Goal: Information Seeking & Learning: Check status

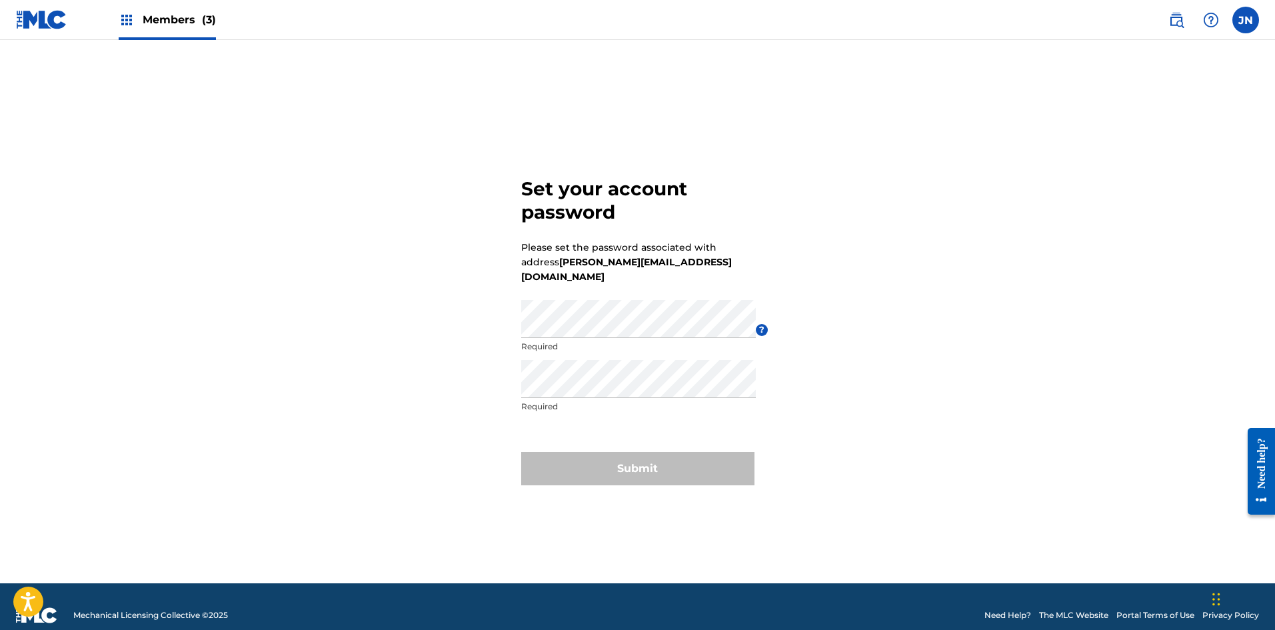
click at [633, 291] on form "Set your account password Please set the password associated with address [PERS…" at bounding box center [637, 328] width 233 height 510
click at [147, 29] on div "Members (3)" at bounding box center [167, 19] width 97 height 39
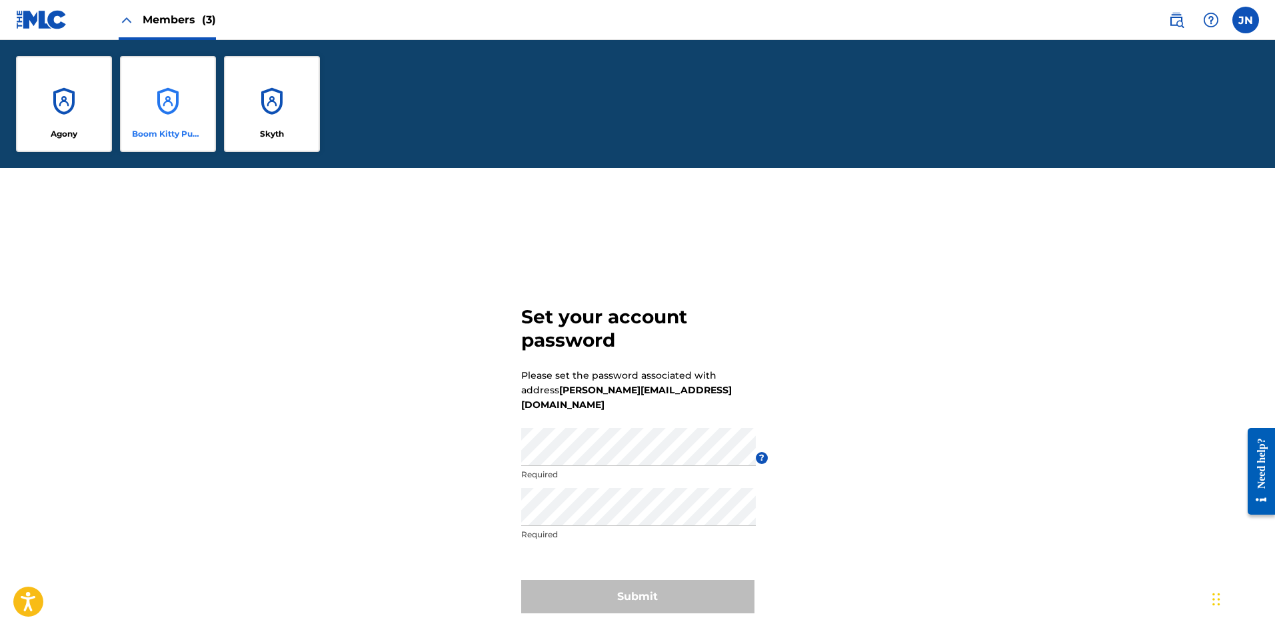
click at [163, 107] on div "Boom Kitty Publishing" at bounding box center [168, 104] width 96 height 96
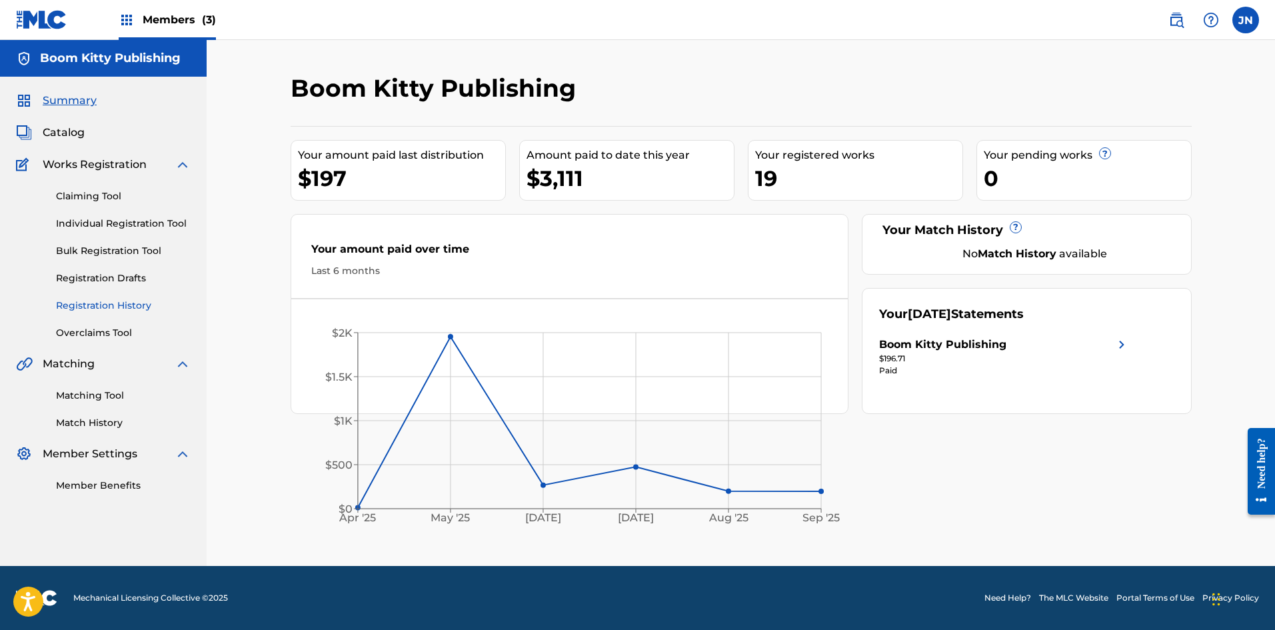
click at [102, 304] on link "Registration History" at bounding box center [123, 306] width 135 height 14
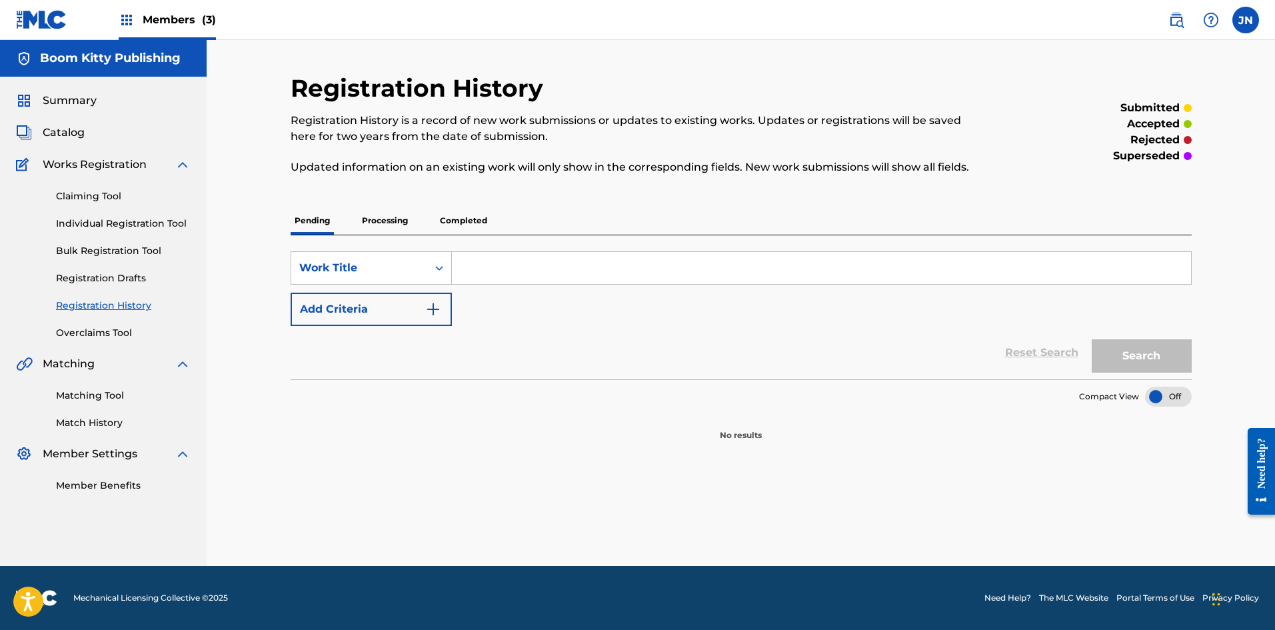
click at [396, 223] on p "Processing" at bounding box center [385, 221] width 54 height 28
click at [451, 220] on p "Completed" at bounding box center [463, 221] width 55 height 28
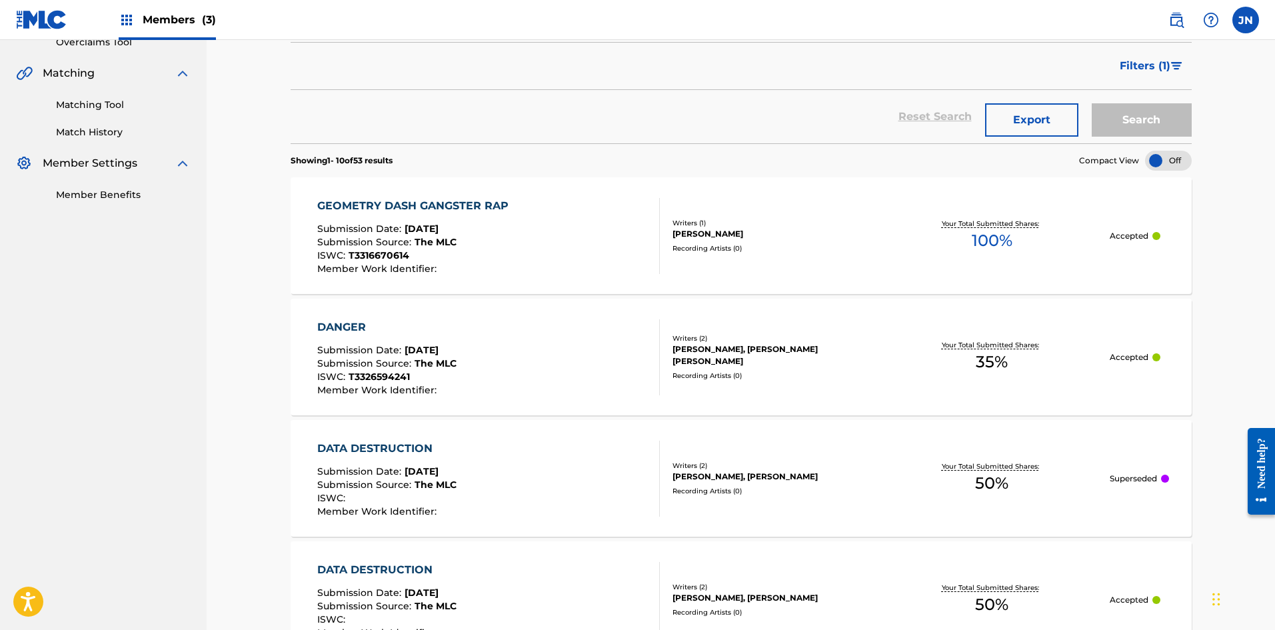
scroll to position [267, 0]
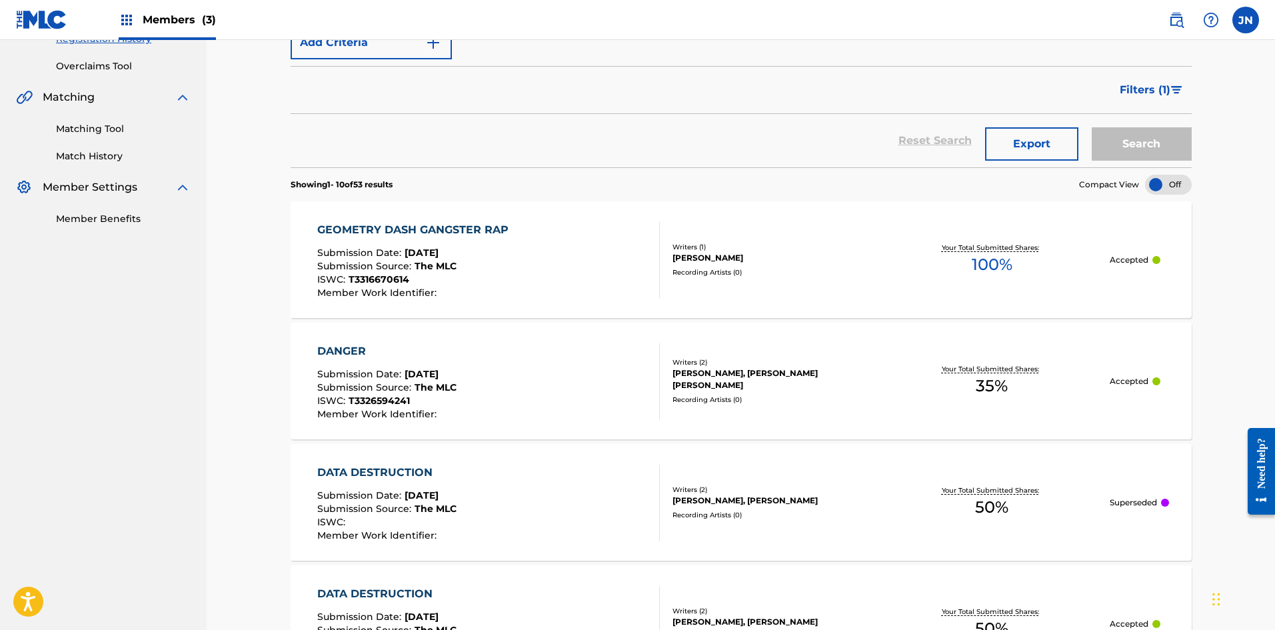
click at [1163, 501] on div at bounding box center [1165, 502] width 8 height 8
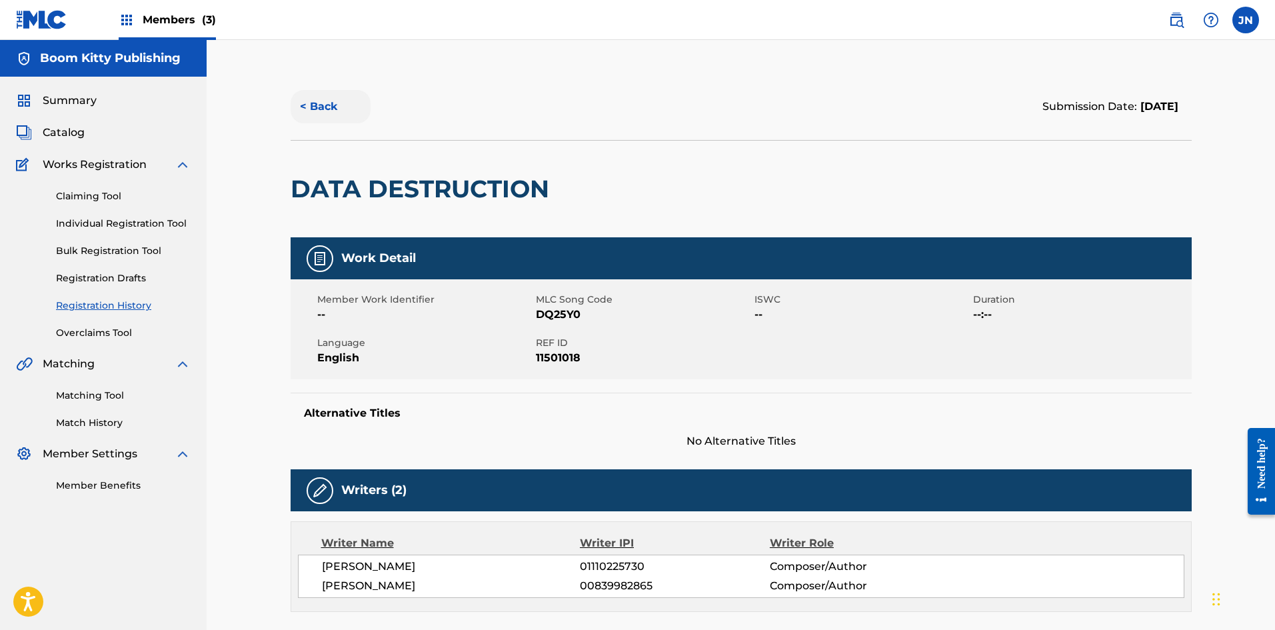
click at [327, 101] on button "< Back" at bounding box center [331, 106] width 80 height 33
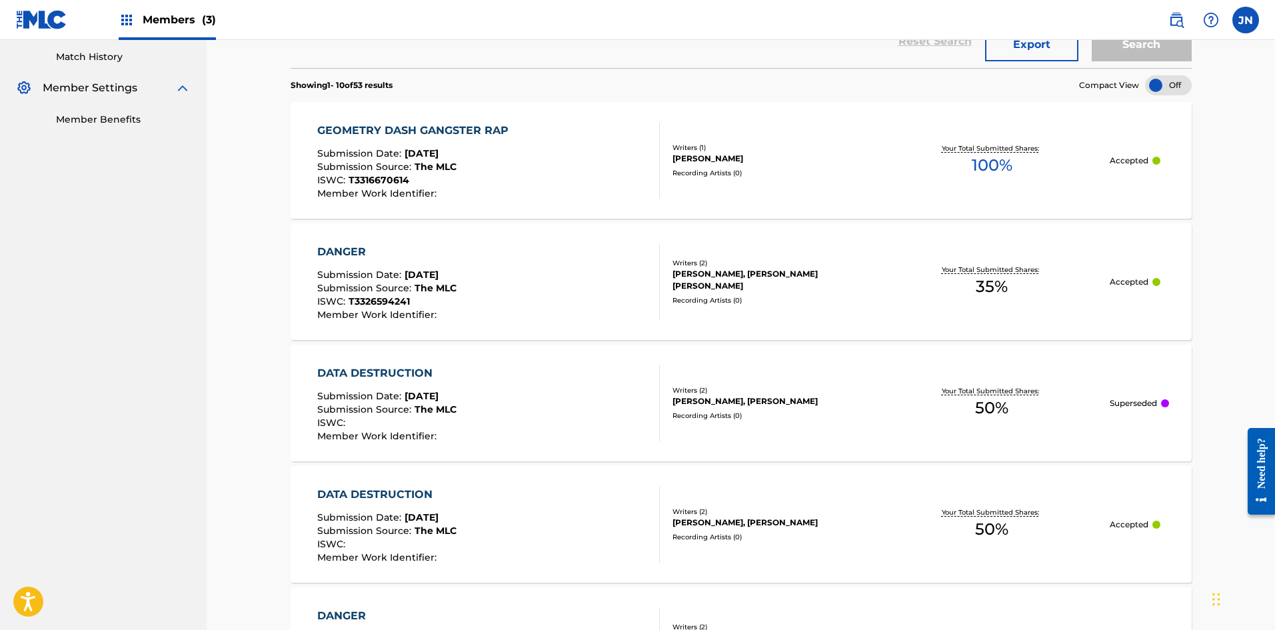
scroll to position [533, 0]
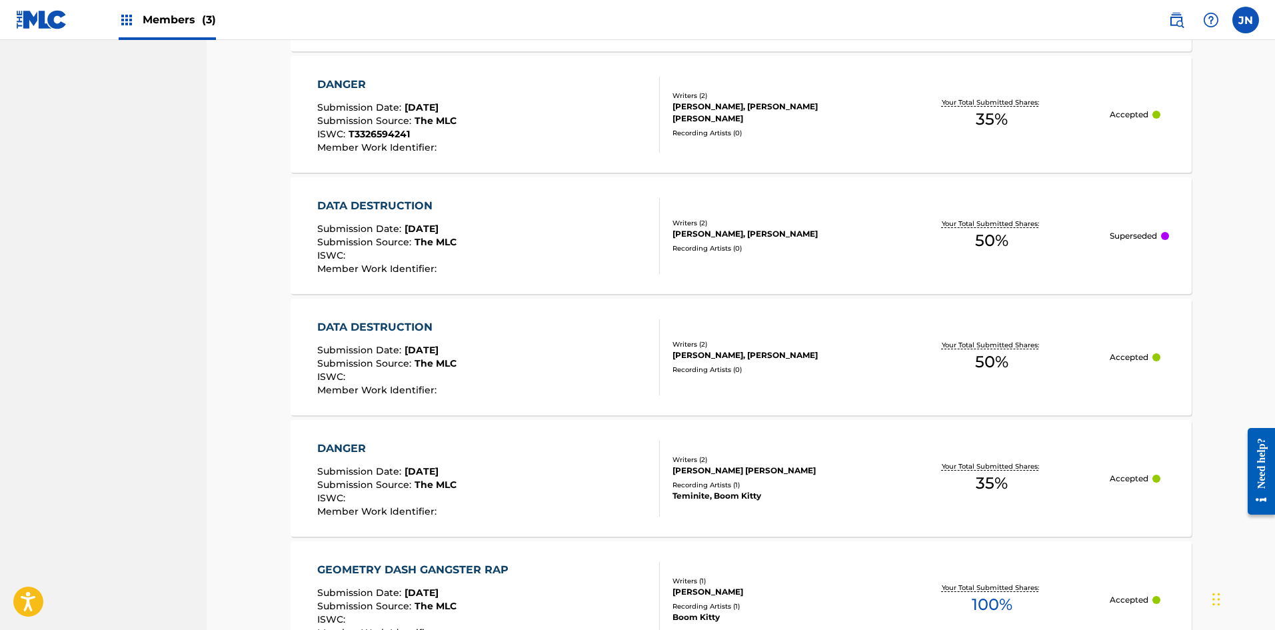
click at [800, 357] on div "[PERSON_NAME], [PERSON_NAME]" at bounding box center [772, 355] width 201 height 12
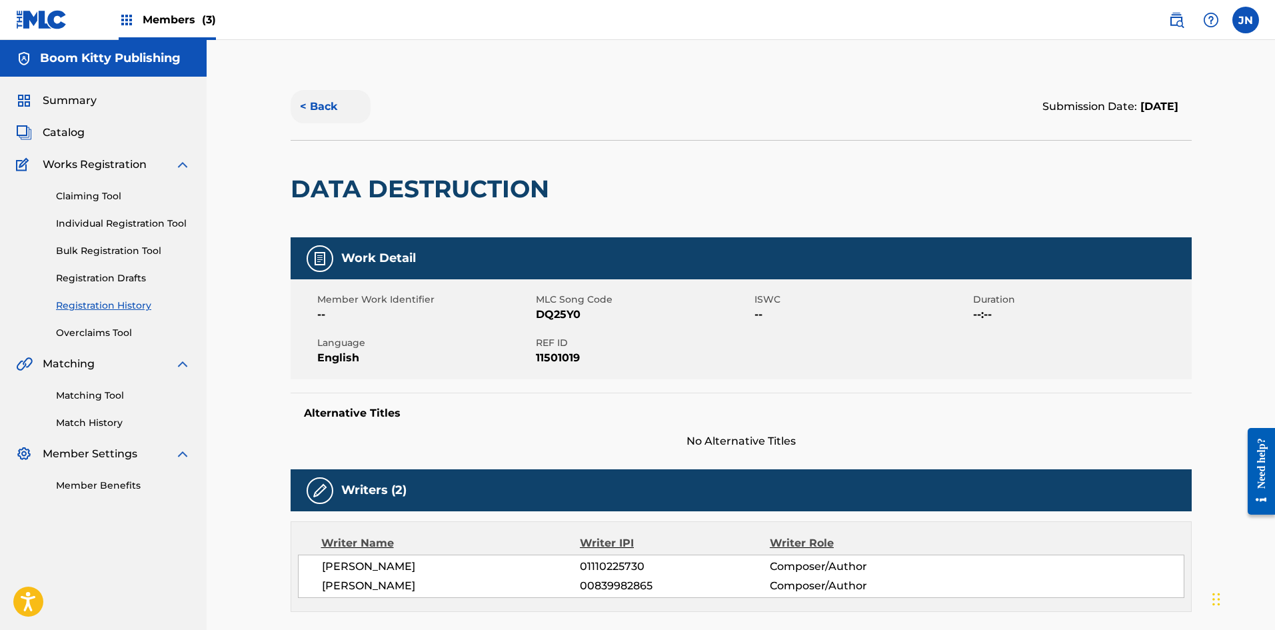
click at [319, 103] on button "< Back" at bounding box center [331, 106] width 80 height 33
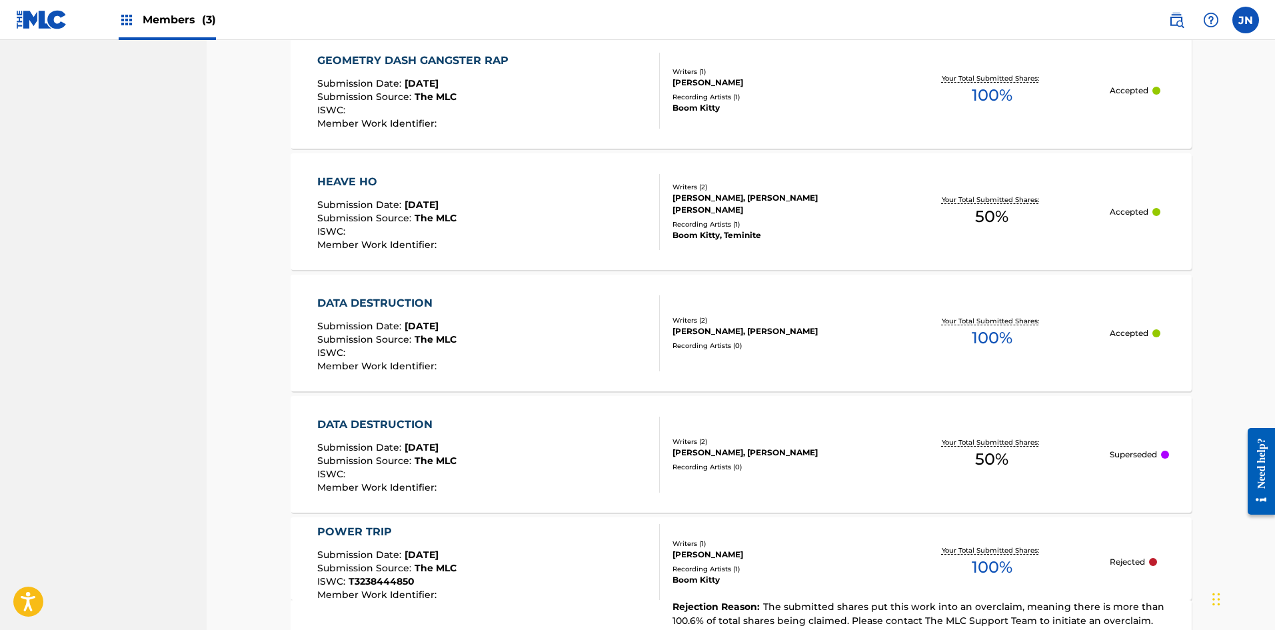
scroll to position [1066, 0]
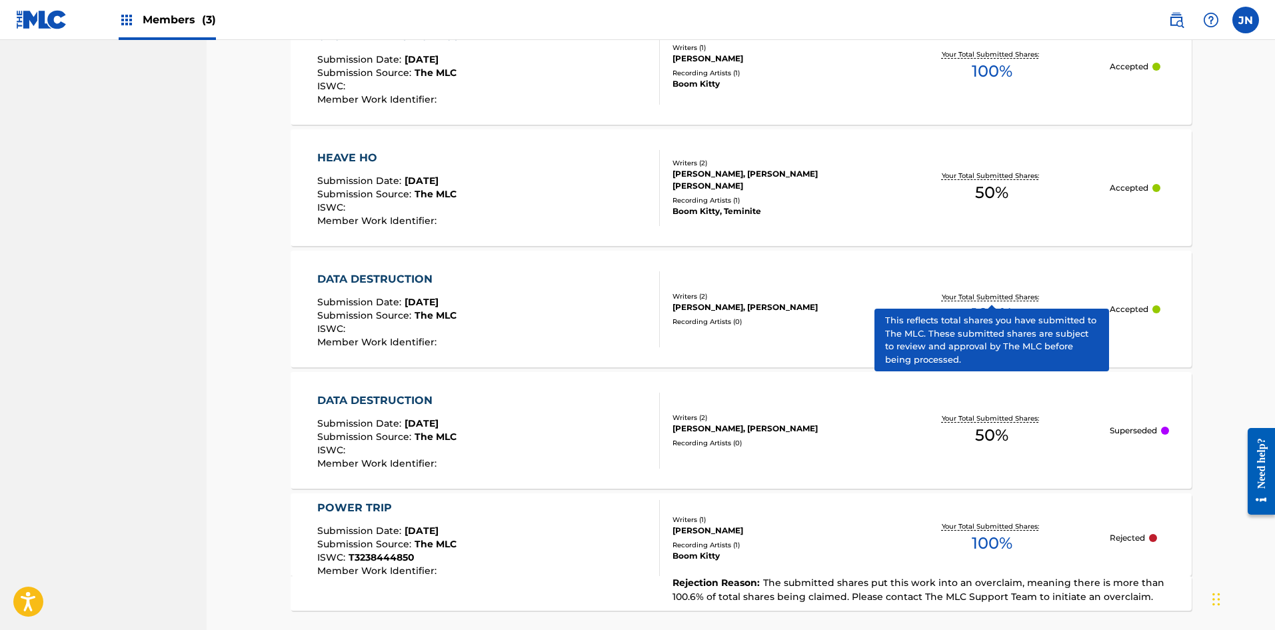
click at [944, 291] on div "Your Total Submitted Shares: 100 %" at bounding box center [992, 309] width 237 height 41
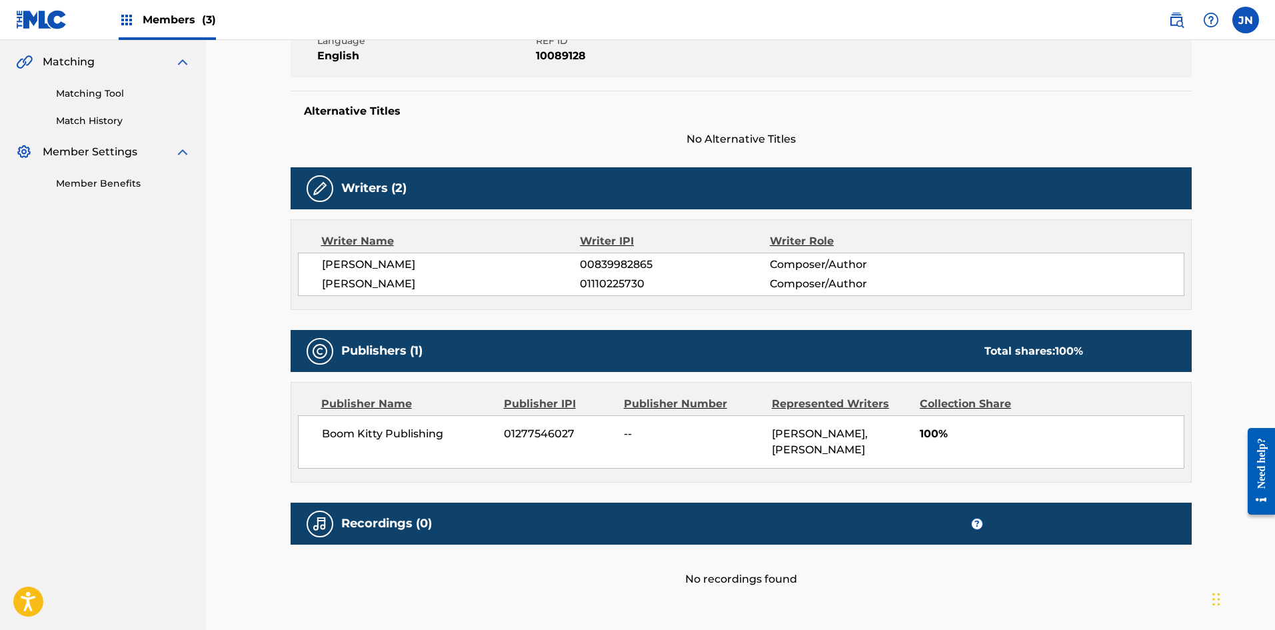
scroll to position [333, 0]
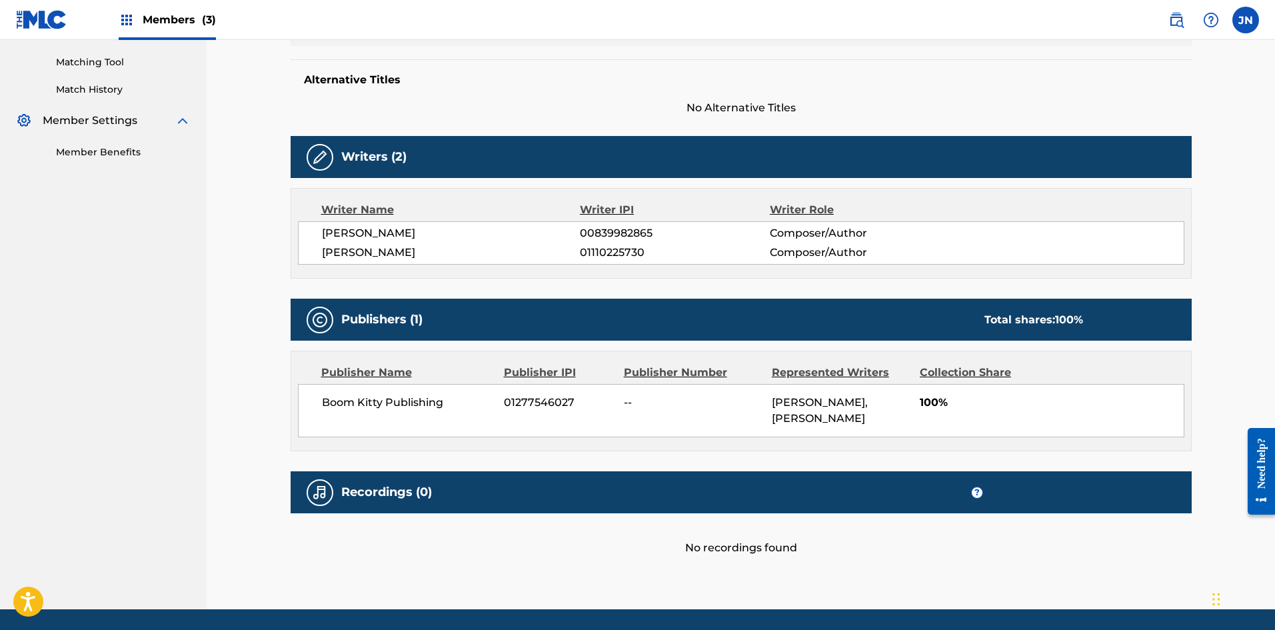
click at [848, 420] on div "[PERSON_NAME], [PERSON_NAME]" at bounding box center [841, 411] width 138 height 32
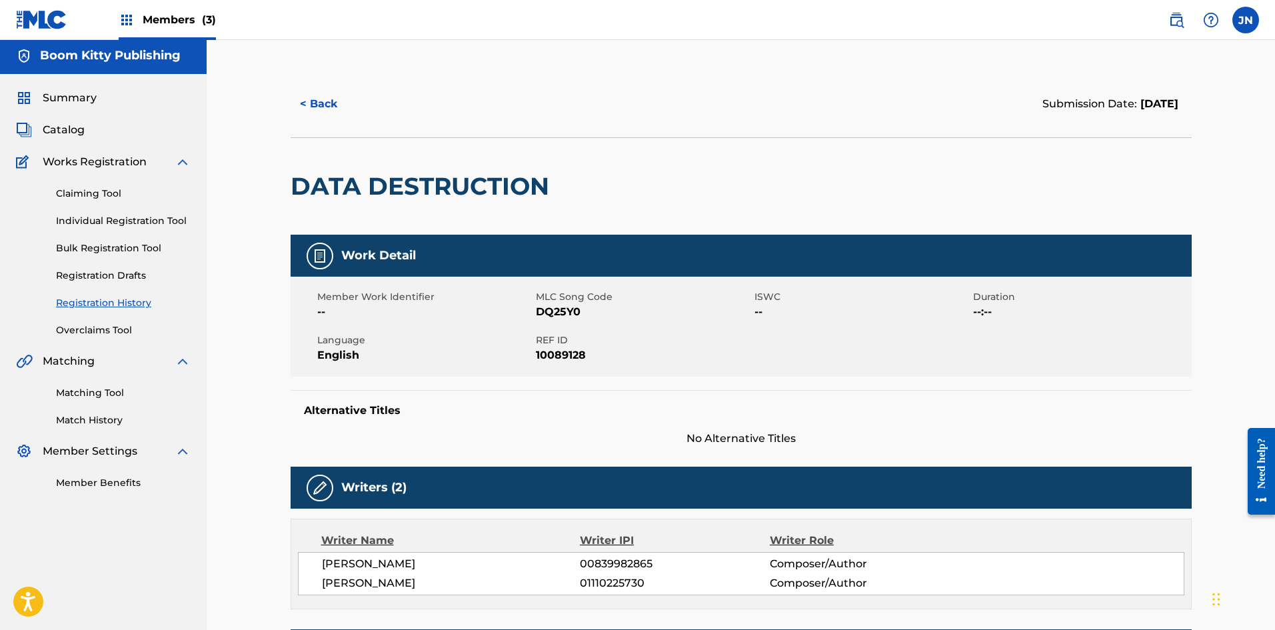
scroll to position [0, 0]
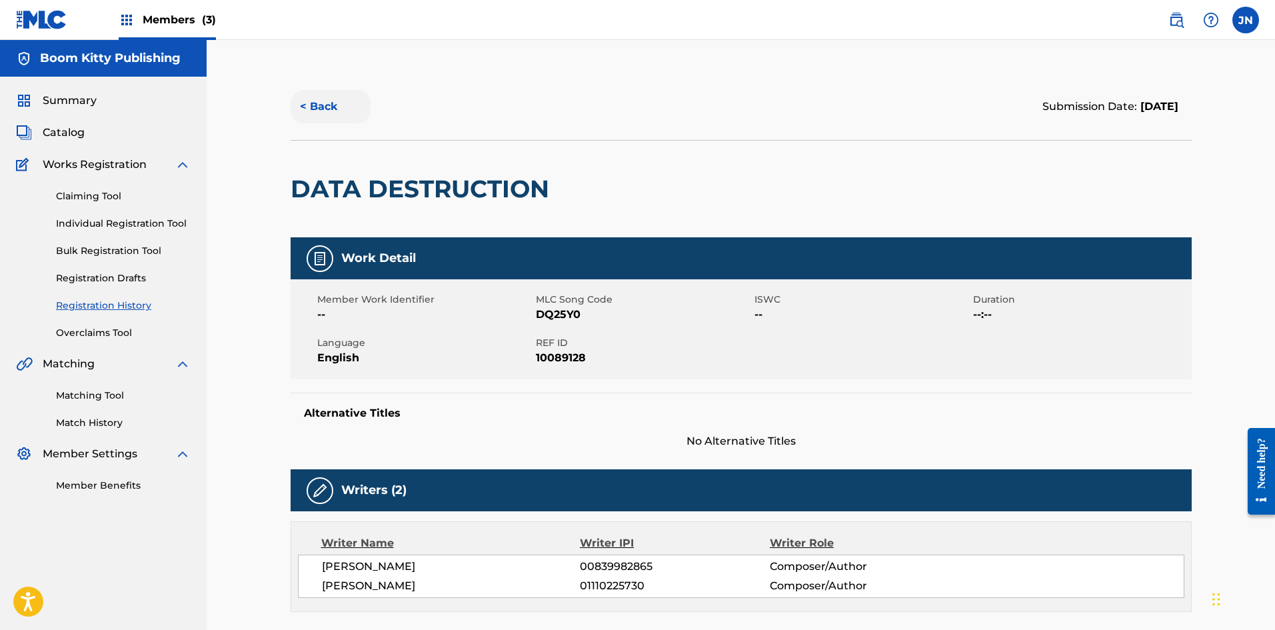
click at [324, 109] on button "< Back" at bounding box center [331, 106] width 80 height 33
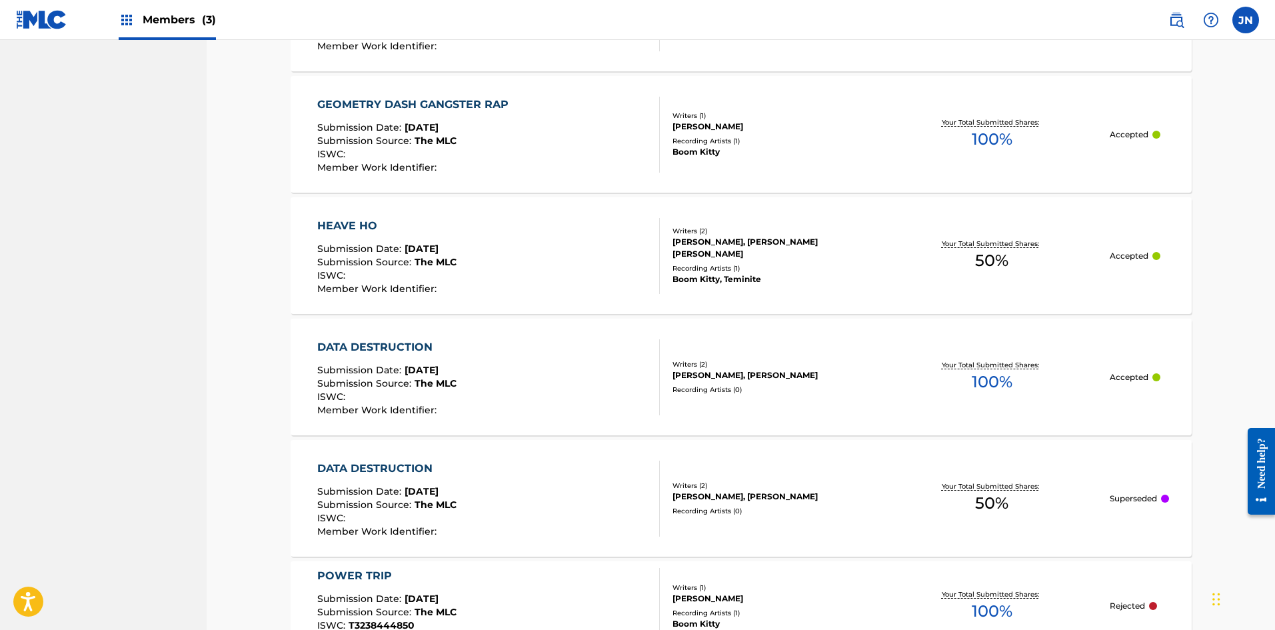
scroll to position [1201, 0]
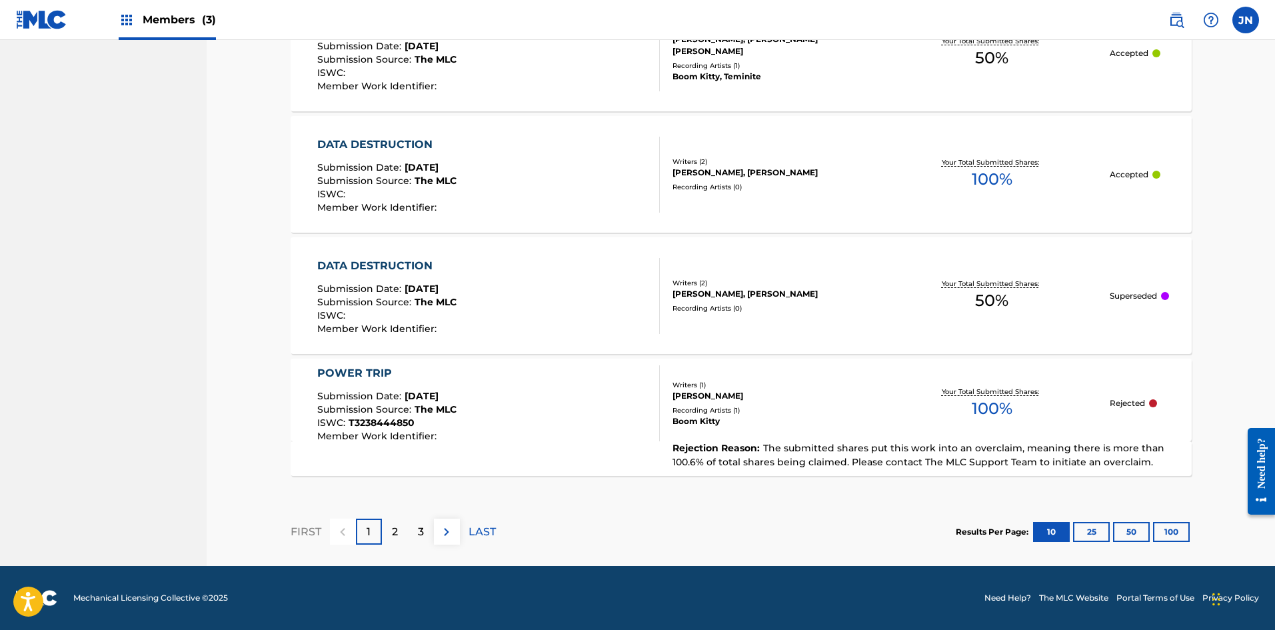
click at [816, 388] on div "Writers ( 1 )" at bounding box center [772, 385] width 201 height 10
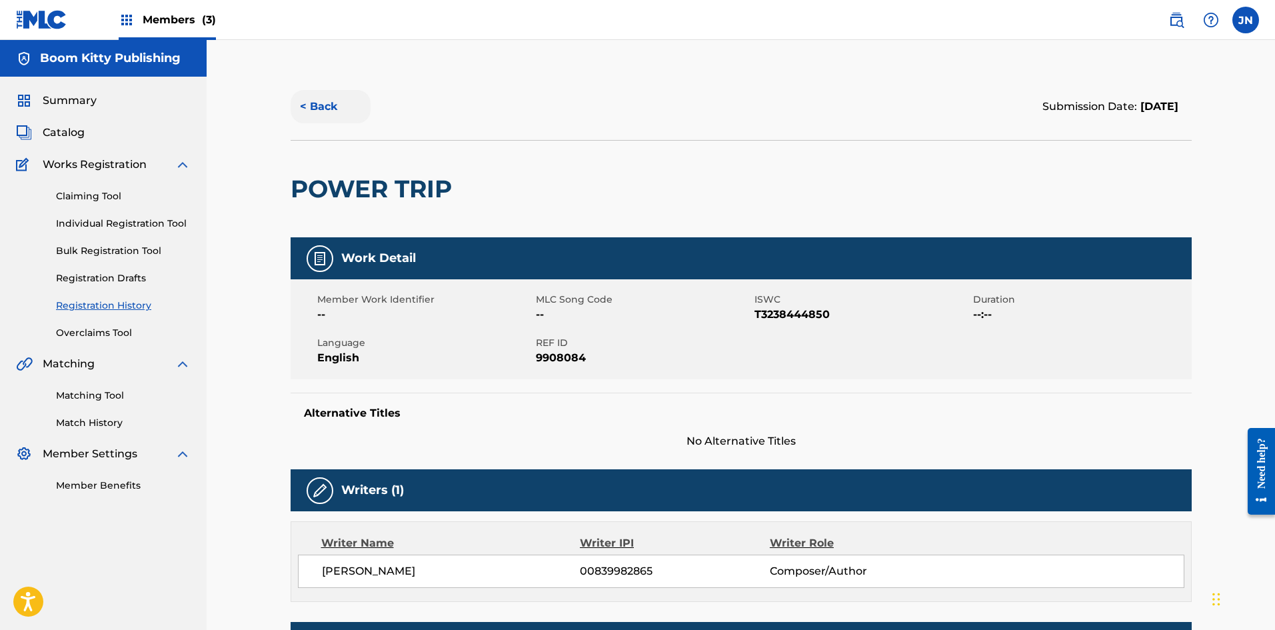
click at [338, 105] on button "< Back" at bounding box center [331, 106] width 80 height 33
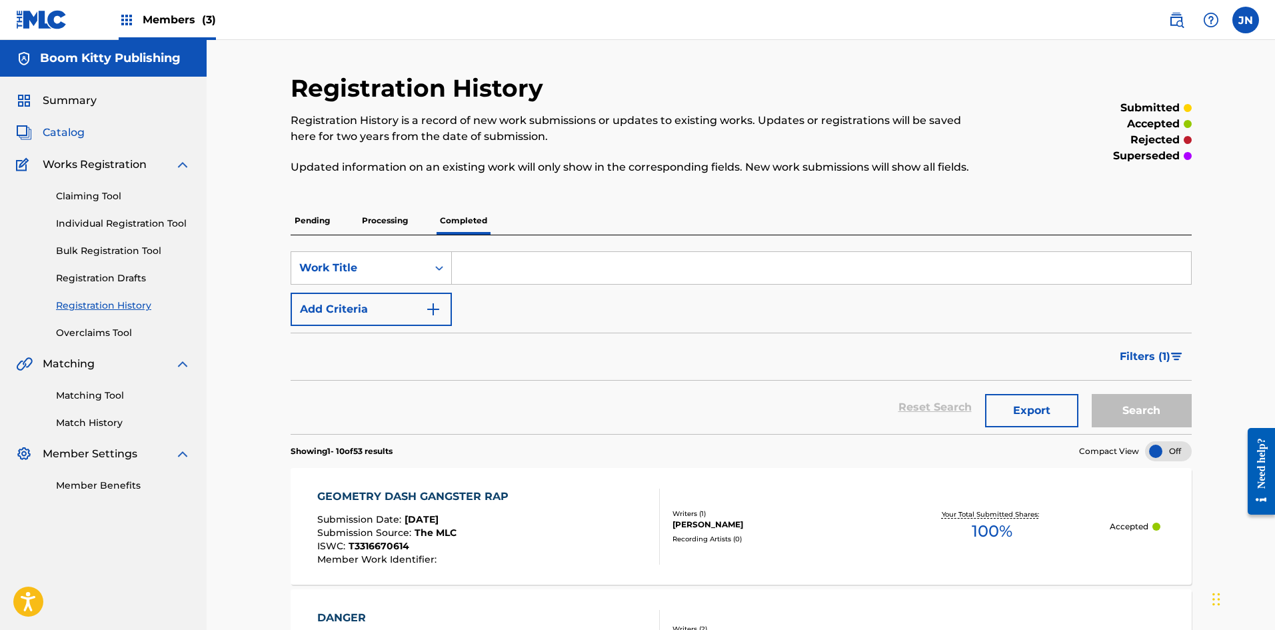
click at [74, 138] on span "Catalog" at bounding box center [64, 133] width 42 height 16
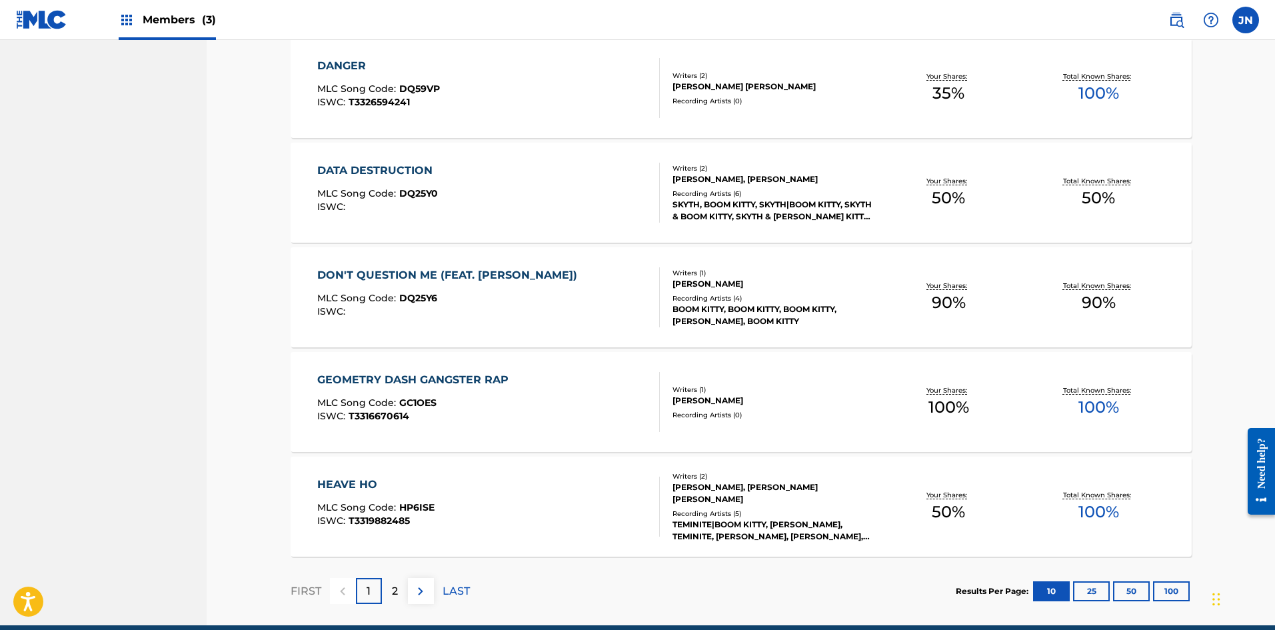
scroll to position [866, 0]
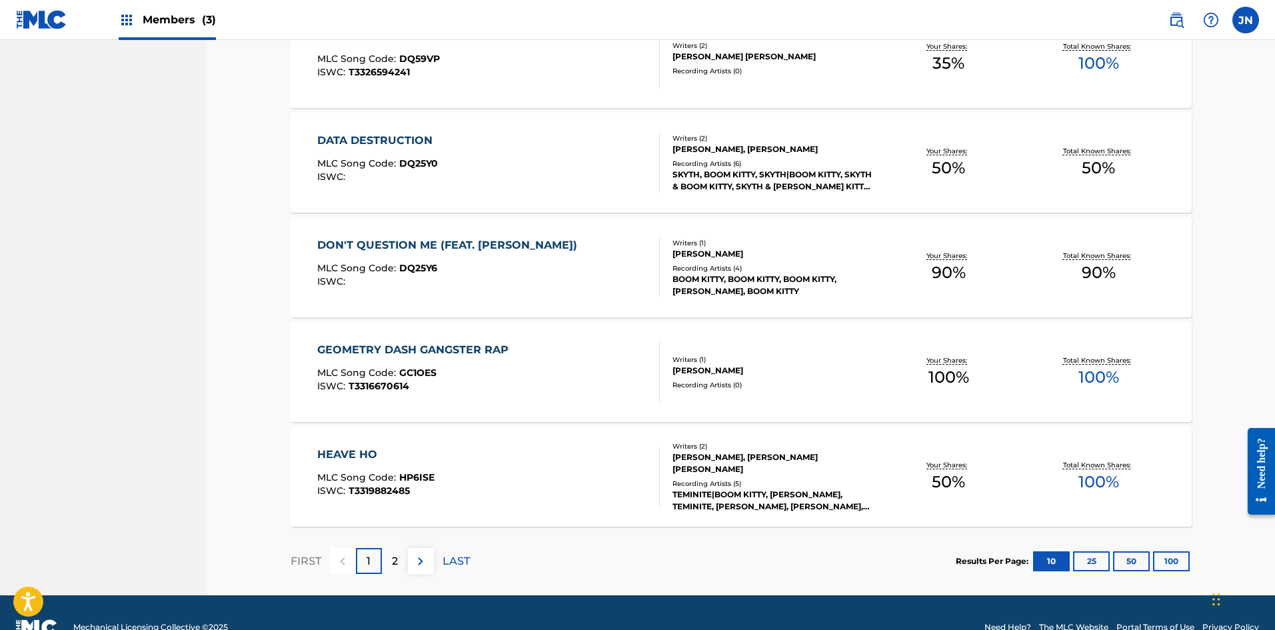
click at [892, 458] on div "Your Shares: 50 %" at bounding box center [949, 477] width 150 height 41
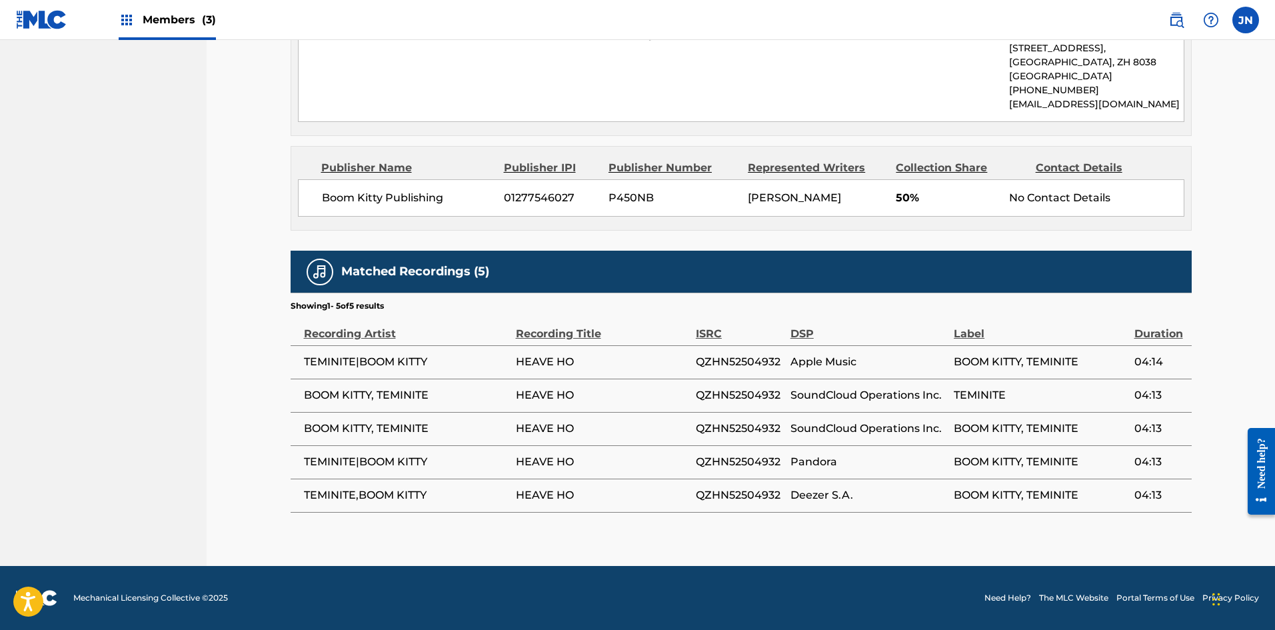
scroll to position [367, 0]
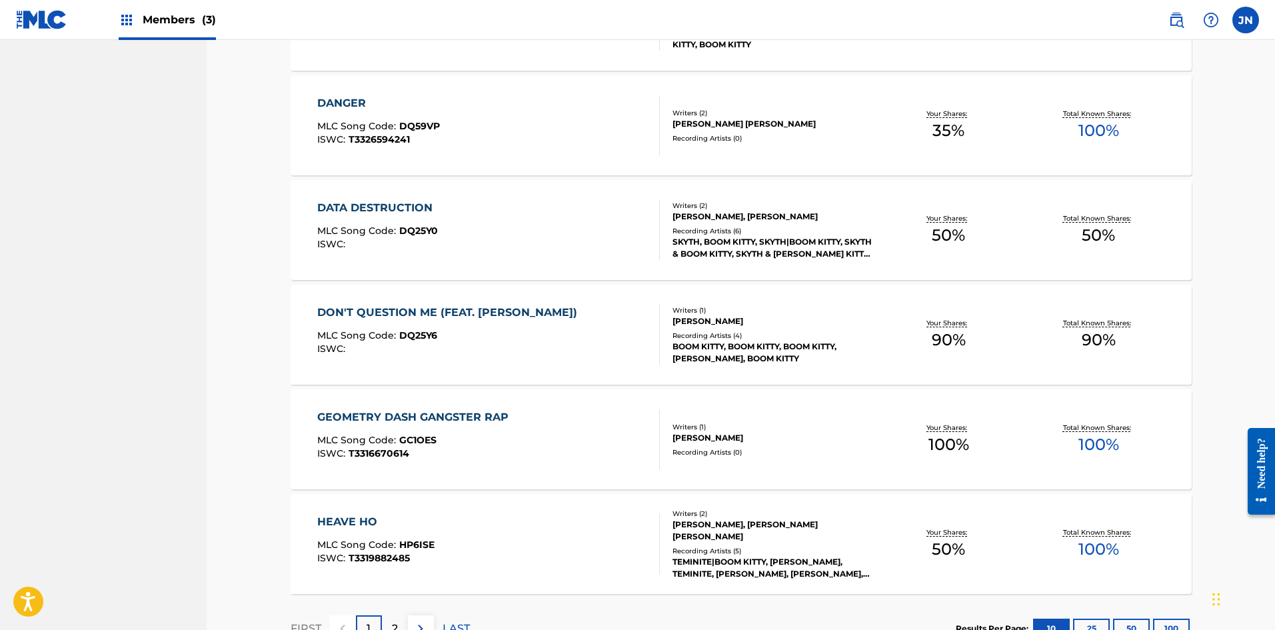
scroll to position [800, 0]
click at [566, 207] on div "DATA DESTRUCTION MLC Song Code : DQ25Y0 ISWC :" at bounding box center [488, 229] width 343 height 60
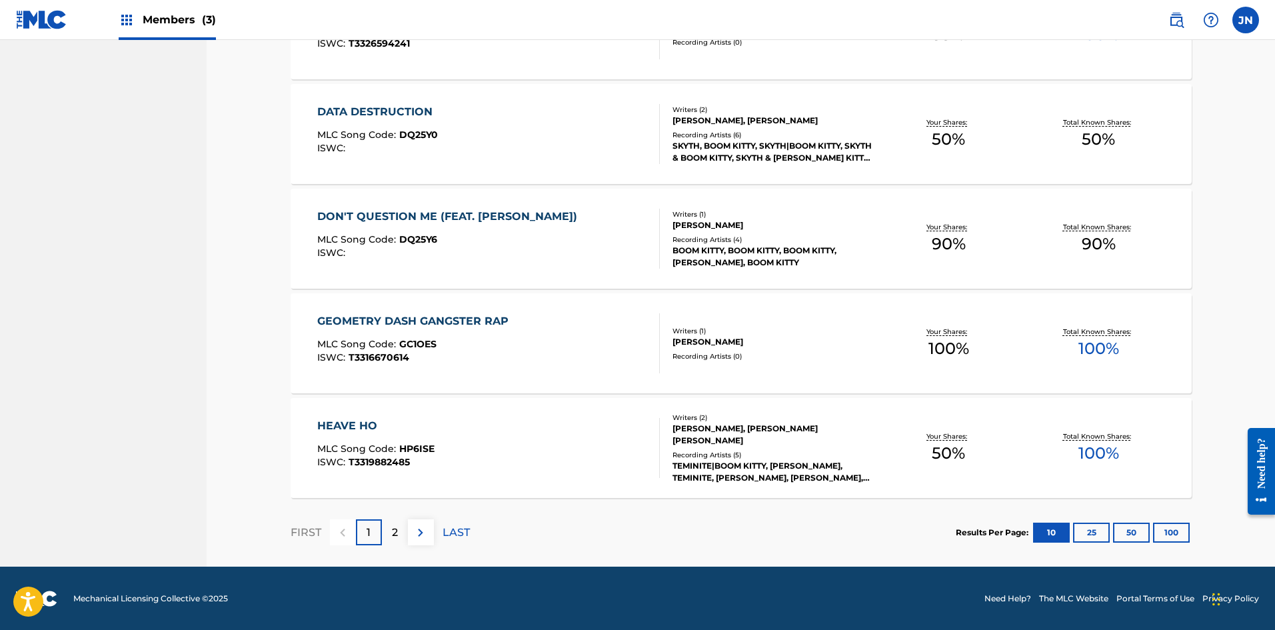
scroll to position [896, 0]
click at [392, 527] on p "2" at bounding box center [395, 532] width 6 height 16
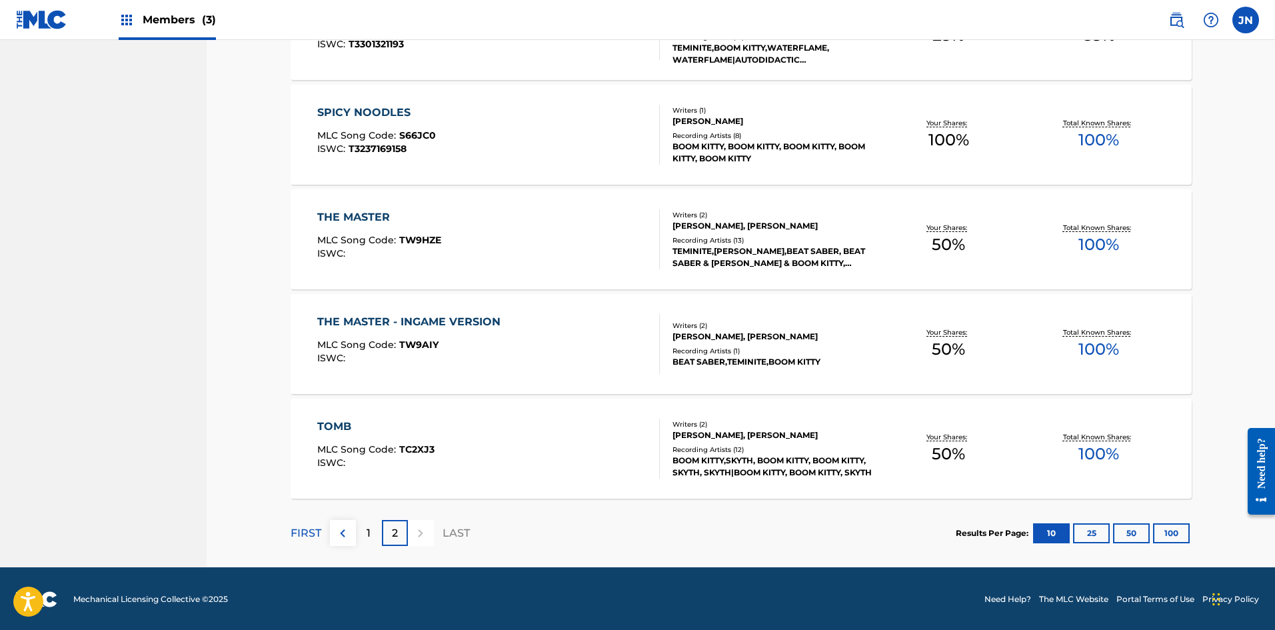
scroll to position [791, 0]
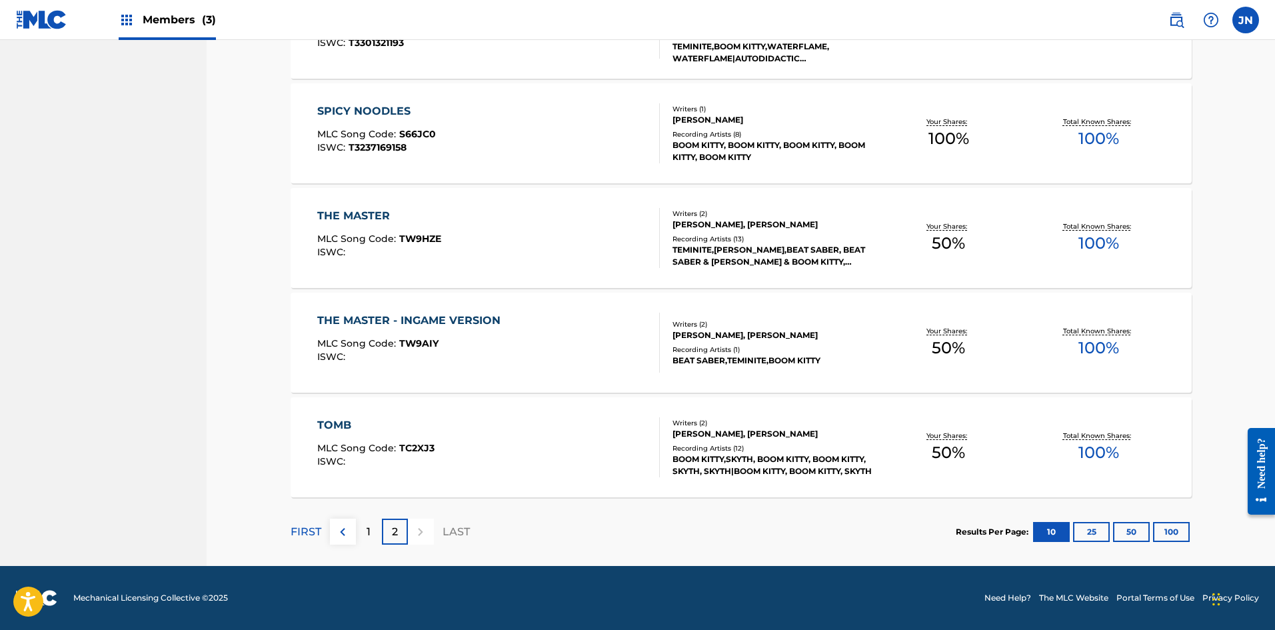
click at [518, 438] on div "TOMB MLC Song Code : TC2XJ3 ISWC :" at bounding box center [488, 447] width 343 height 60
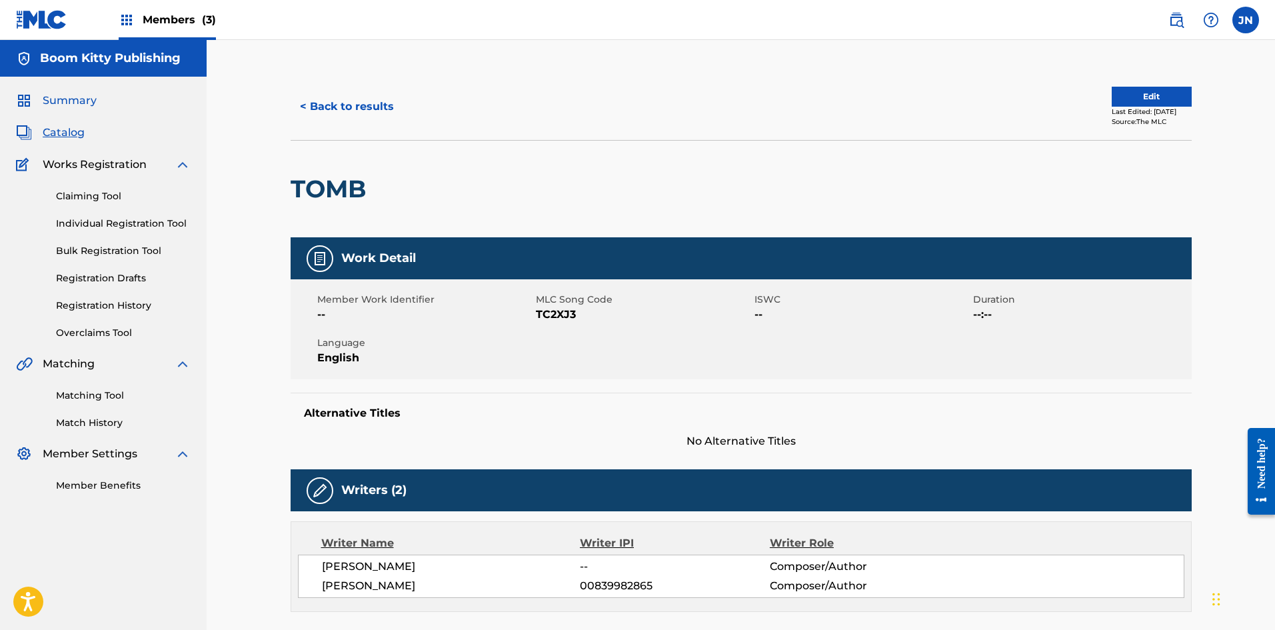
click at [78, 107] on span "Summary" at bounding box center [70, 101] width 54 height 16
